Goal: Find specific page/section

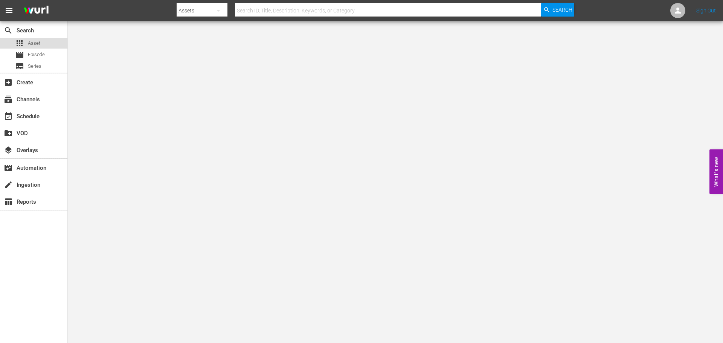
click at [37, 41] on span "Asset" at bounding box center [34, 44] width 12 height 8
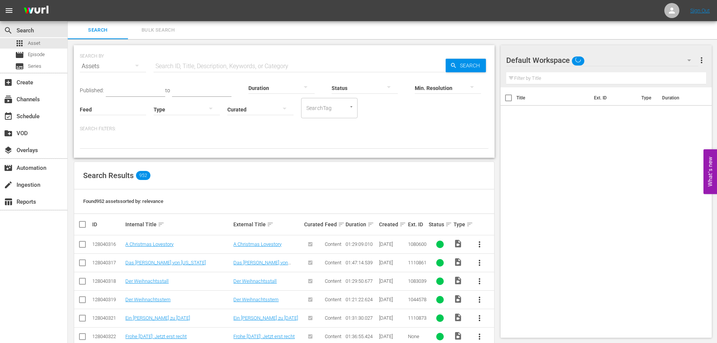
click at [262, 63] on input "text" at bounding box center [300, 66] width 292 height 18
type input "matrimonio"
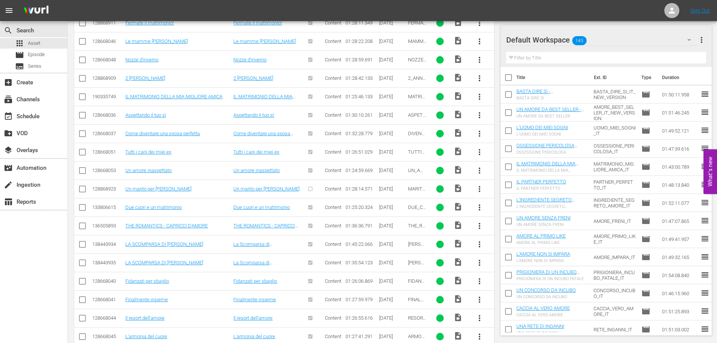
scroll to position [226, 0]
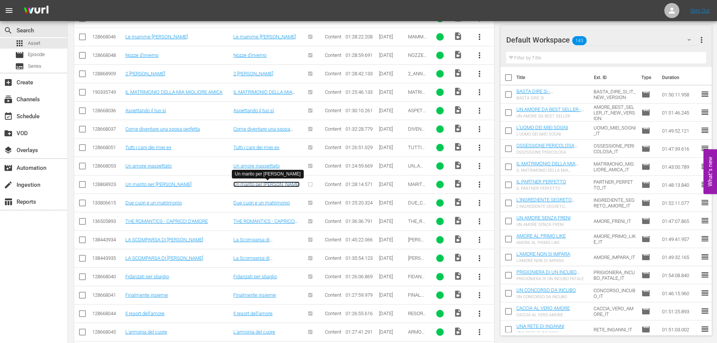
click at [268, 186] on link "Un marito per [PERSON_NAME]" at bounding box center [266, 185] width 66 height 6
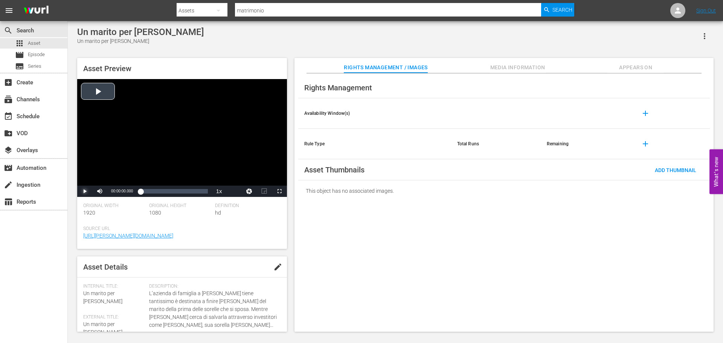
click at [85, 191] on span "Video Player" at bounding box center [85, 191] width 0 height 0
click at [165, 189] on div "Loaded : 0.00% 00:30:25.714 00:00:00.000" at bounding box center [173, 192] width 67 height 8
click at [85, 191] on span "Video Player" at bounding box center [85, 191] width 0 height 0
click at [158, 189] on div "Loaded : 0.00% 00:24:17.494 00:00:00.000" at bounding box center [173, 192] width 67 height 8
click at [148, 191] on div "00:23:18.004" at bounding box center [145, 192] width 10 height 8
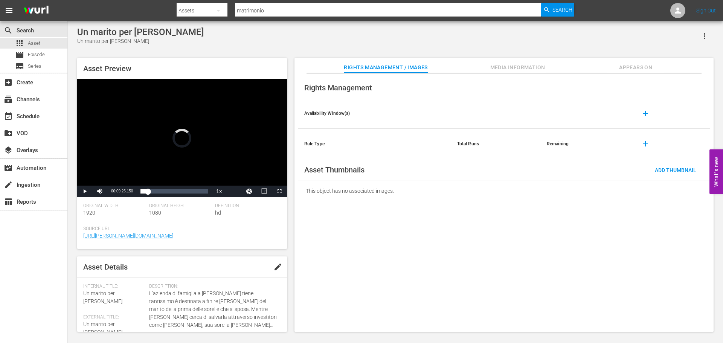
click at [171, 160] on div "Video Player" at bounding box center [182, 132] width 210 height 107
click at [39, 45] on span "Asset" at bounding box center [34, 44] width 12 height 8
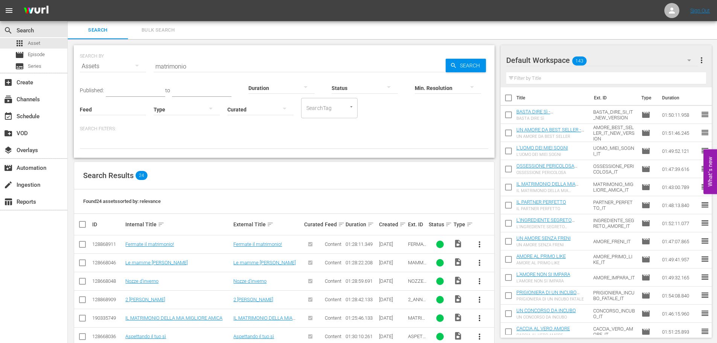
click at [218, 66] on input "matrimonio" at bounding box center [300, 66] width 292 height 18
type input "m"
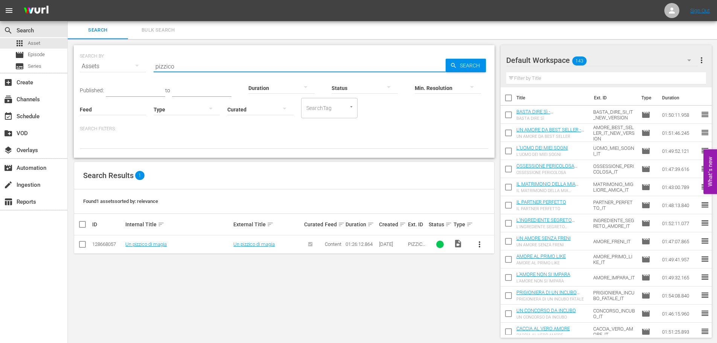
click at [218, 66] on input "pizzico" at bounding box center [300, 66] width 292 height 18
type input "popstar"
drag, startPoint x: 219, startPoint y: 68, endPoint x: 131, endPoint y: 64, distance: 88.6
click at [131, 64] on div "SEARCH BY Search By Assets Search ID, Title, Description, Keywords, or Category…" at bounding box center [284, 61] width 409 height 27
